Goal: Transaction & Acquisition: Purchase product/service

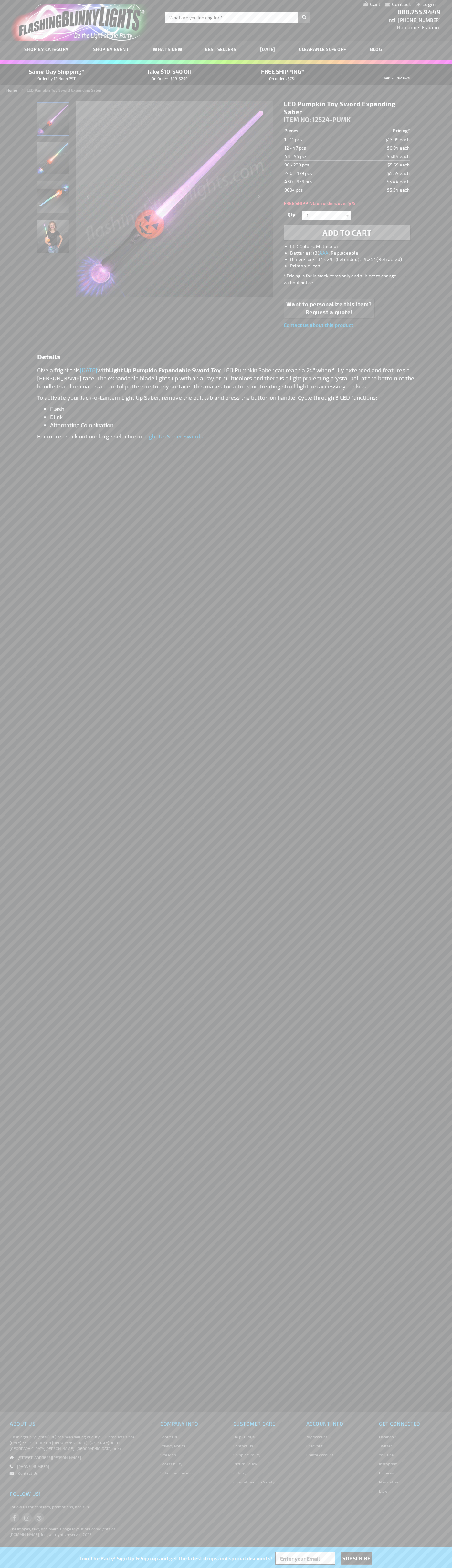
click at [347, 233] on span "Add to Cart" at bounding box center [347, 232] width 49 height 9
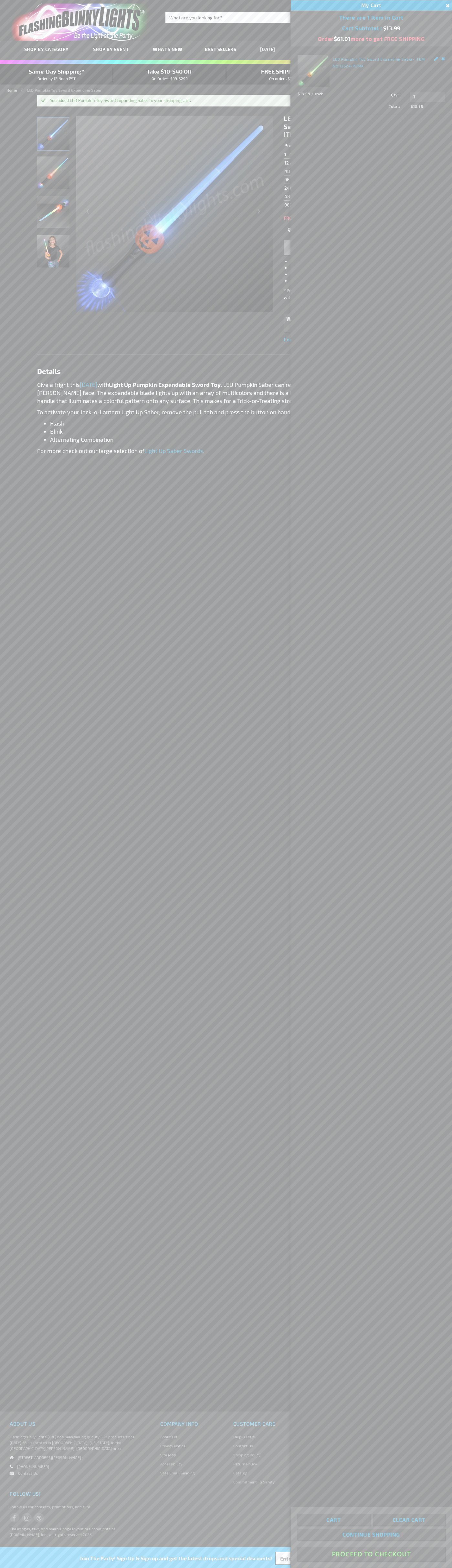
click at [371, 1554] on button "Proceed To Checkout" at bounding box center [371, 1554] width 148 height 15
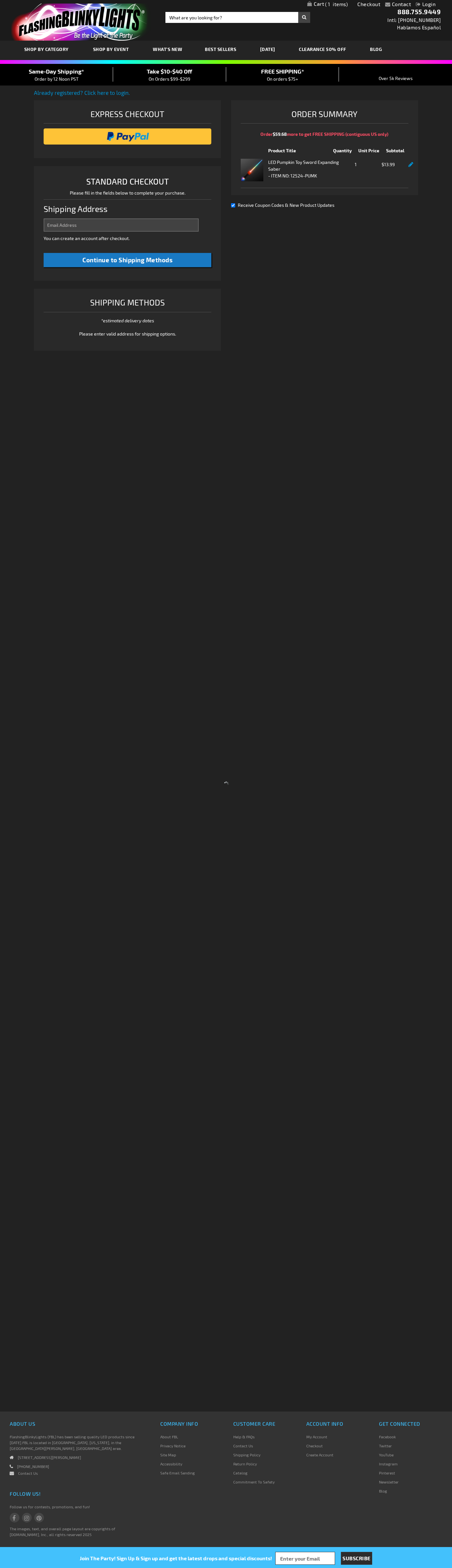
select select "US"
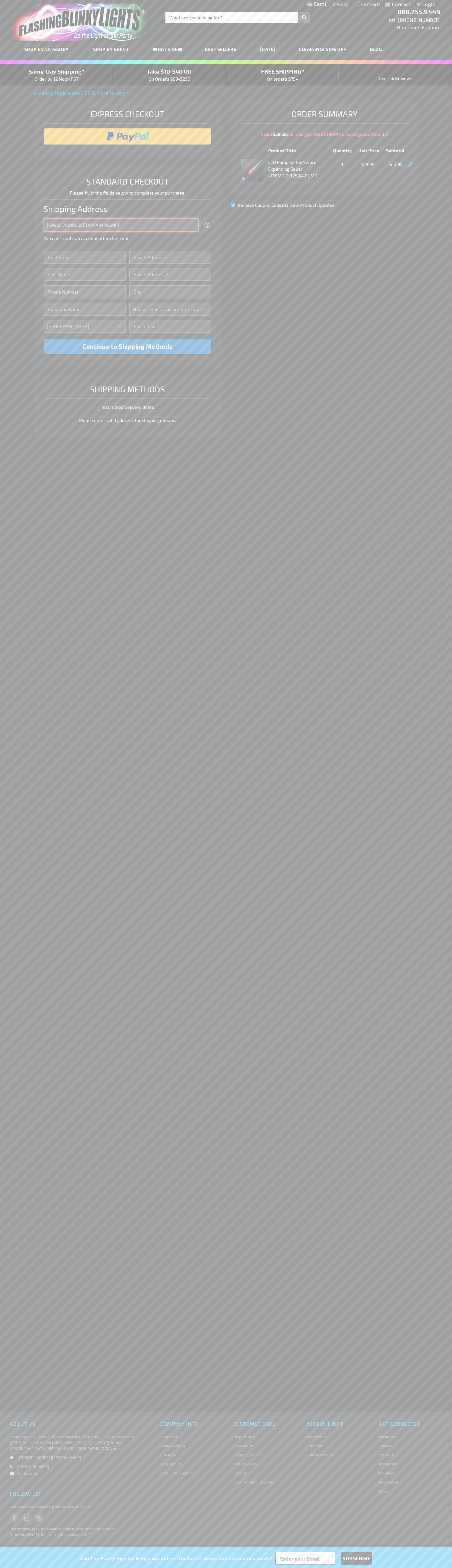
type input "johnsmith005@storebotmail.joonix.net"
type input "John"
type input "2590 Pearl Street"
type input "First floor"
type input "boulder"
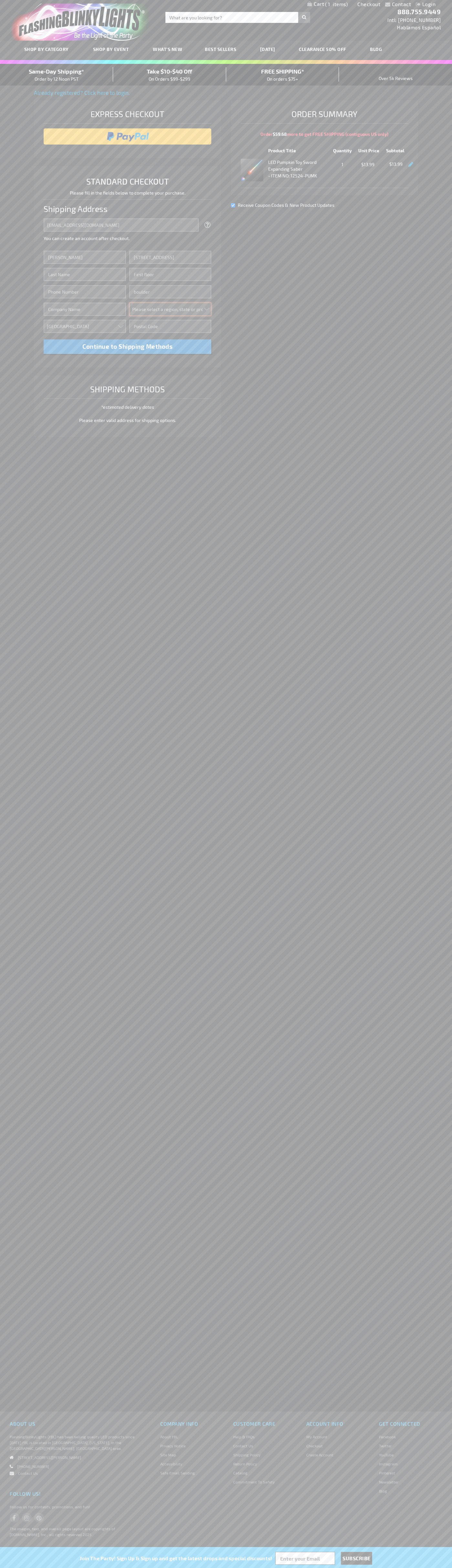
select select "13"
type input "80302"
type input "Smith"
type input "6502530000"
type input "John Smith"
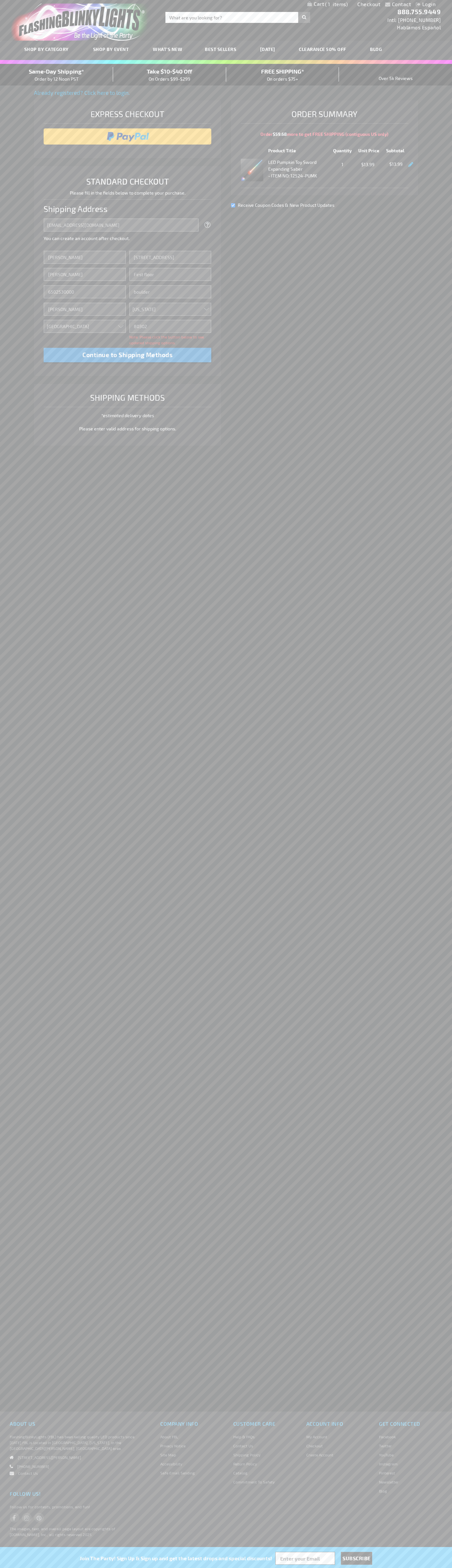
click at [57, 75] on div "Same-Day Shipping* Order by 12 Noon PST" at bounding box center [57, 74] width 113 height 15
click at [127, 136] on input "image" at bounding box center [127, 136] width 161 height 13
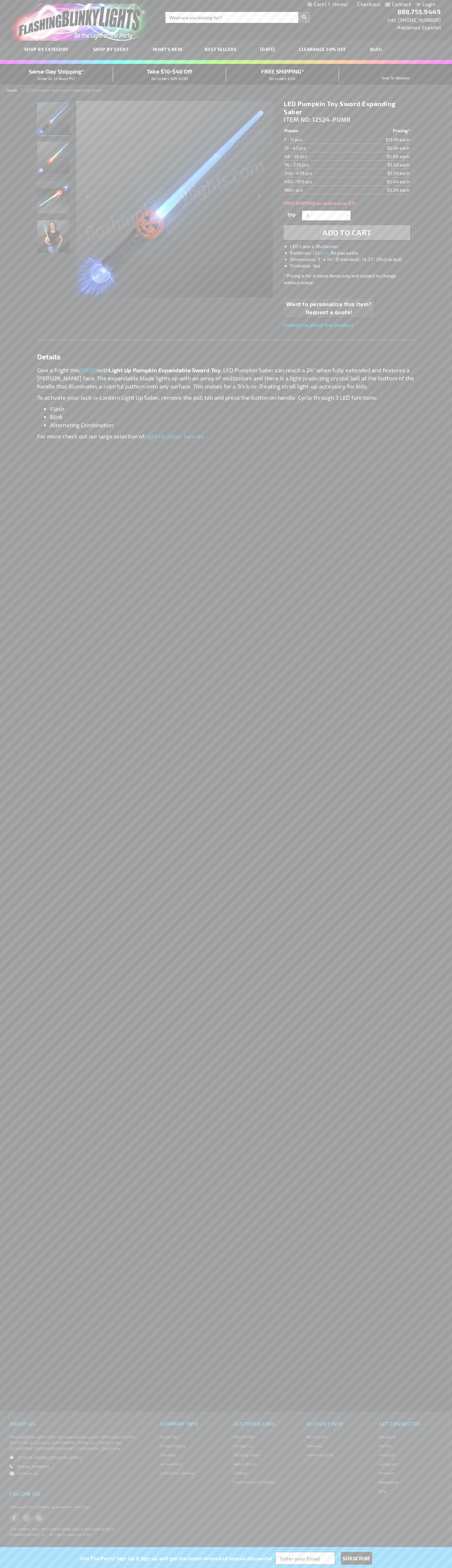
click at [327, 4] on span "1" at bounding box center [336, 4] width 23 height 6
